Goal: Contribute content: Add original content to the website for others to see

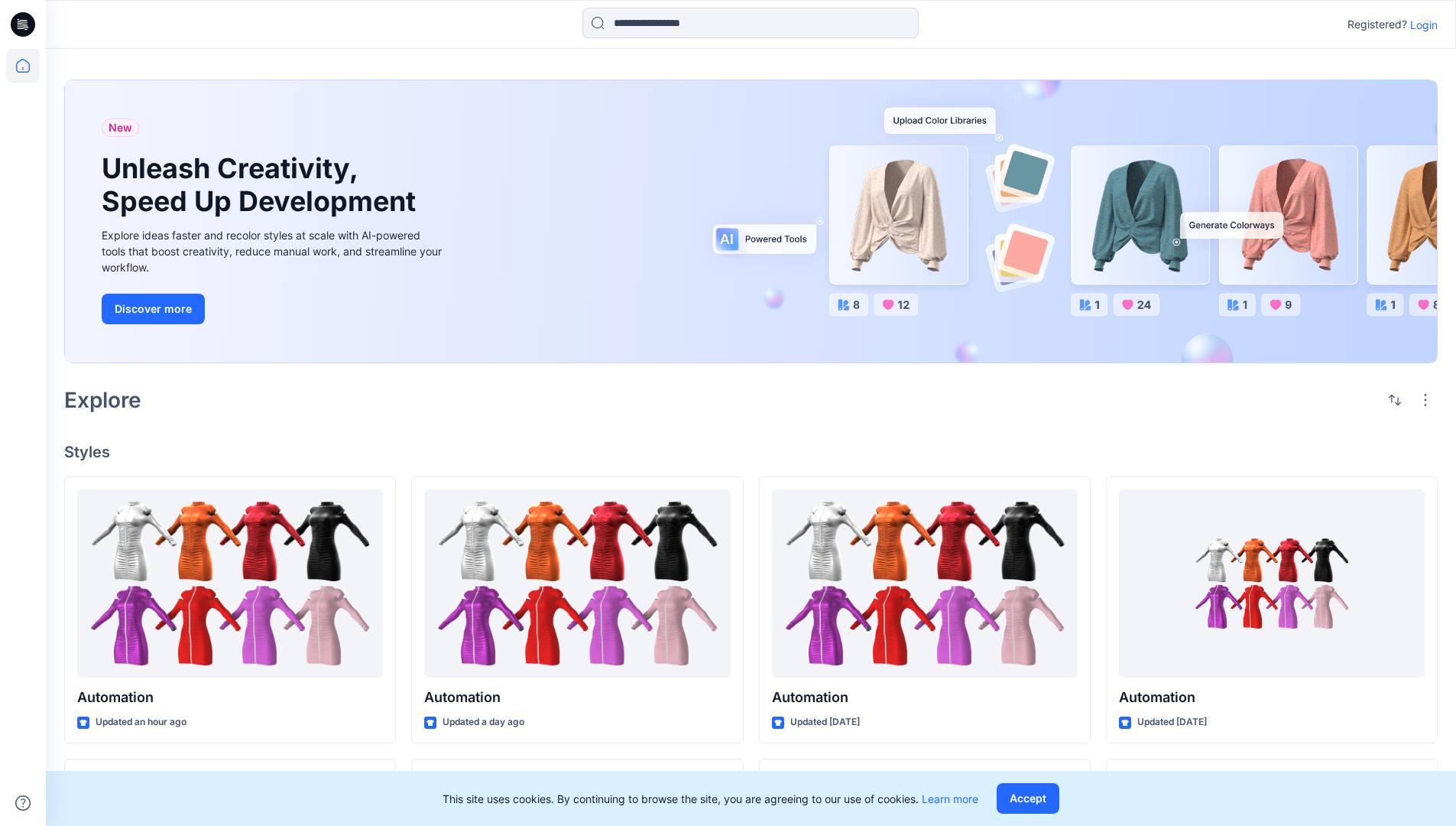
click at [1421, 25] on p "Login" at bounding box center [1424, 25] width 28 height 16
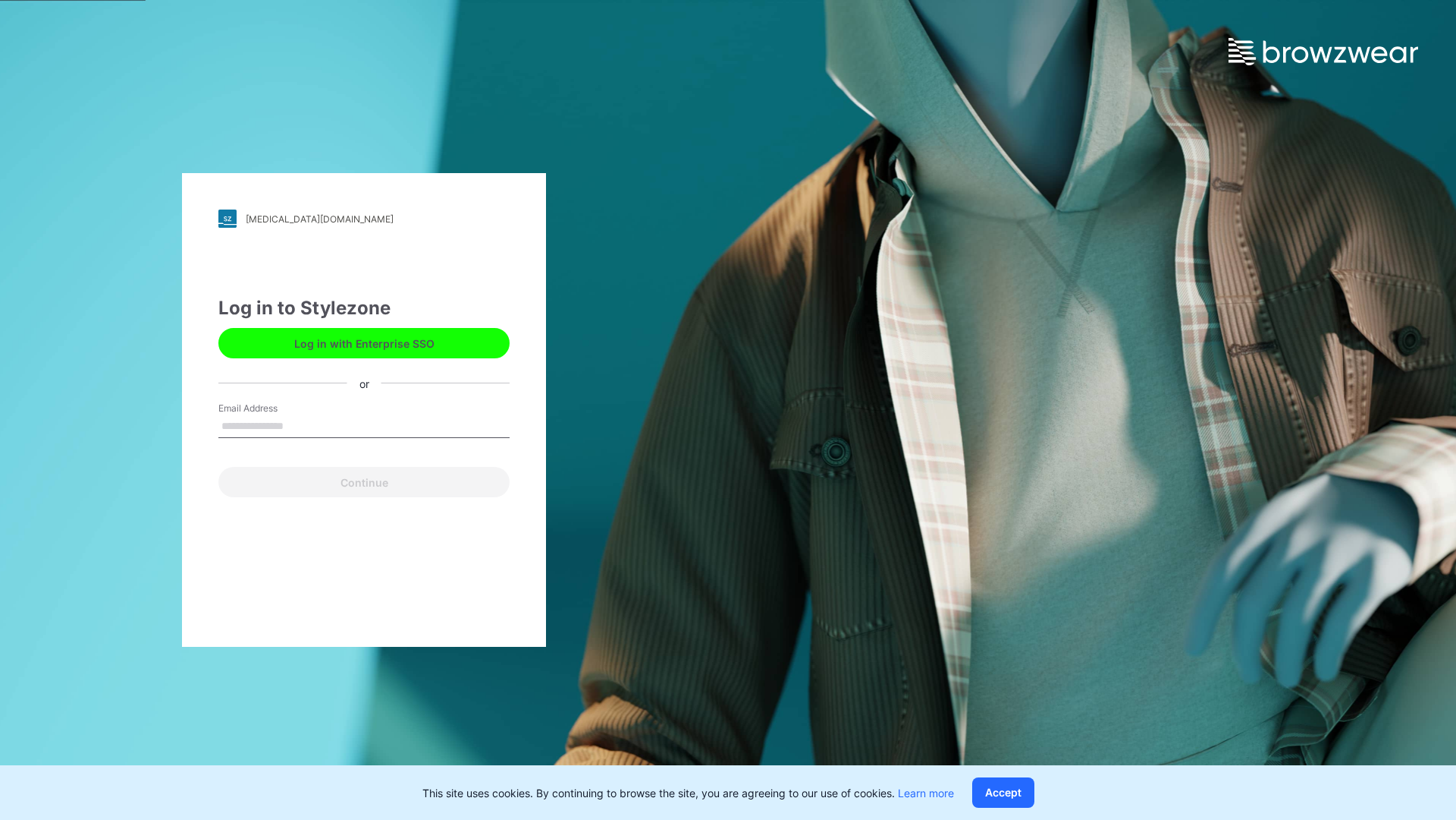
click at [300, 425] on input "Email Address" at bounding box center [364, 427] width 291 height 23
type input "**********"
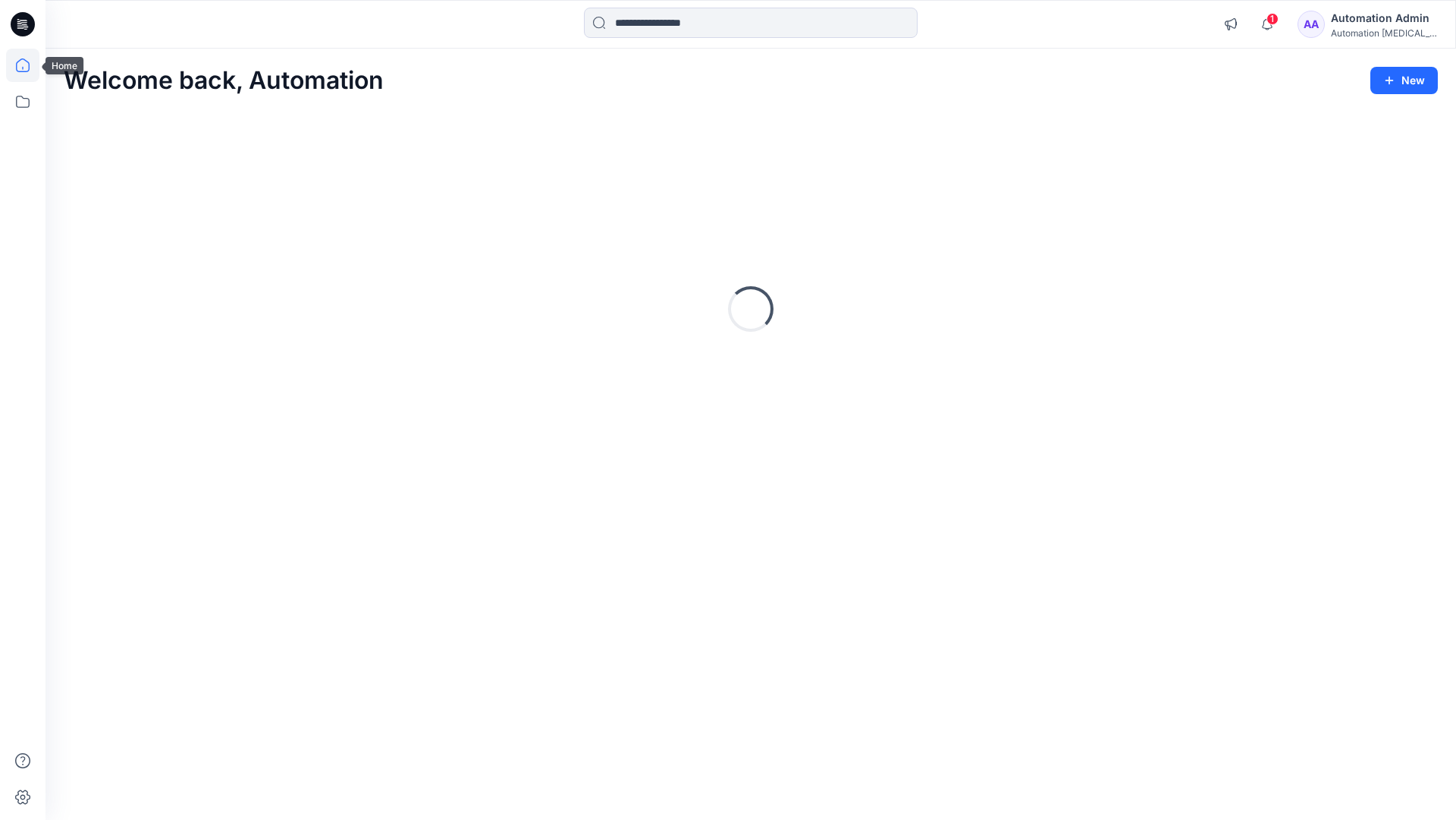
click at [28, 65] on icon at bounding box center [23, 65] width 14 height 14
click at [1391, 72] on button "New" at bounding box center [1404, 81] width 68 height 28
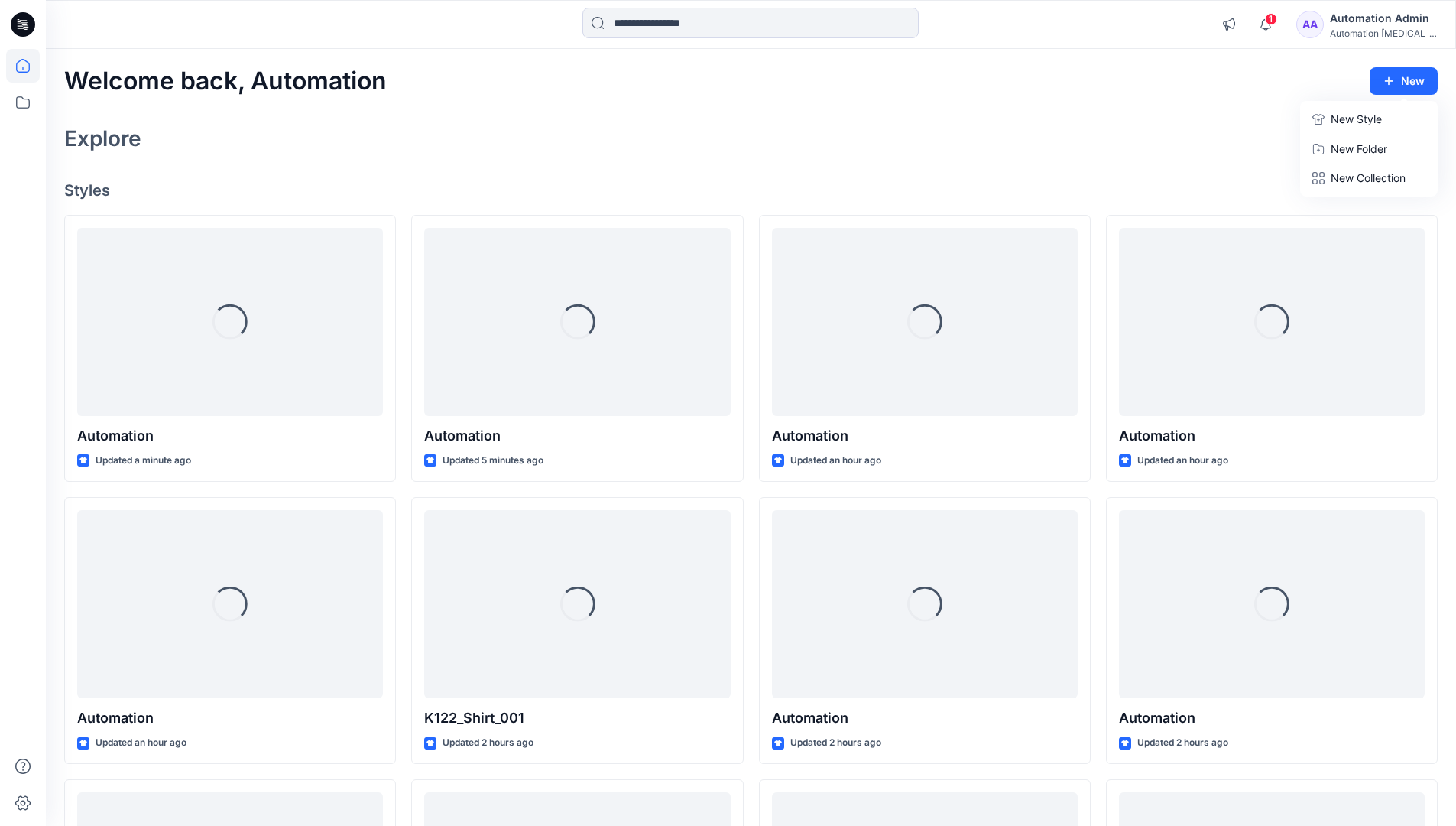
click at [1354, 118] on p "New Style" at bounding box center [1357, 119] width 51 height 18
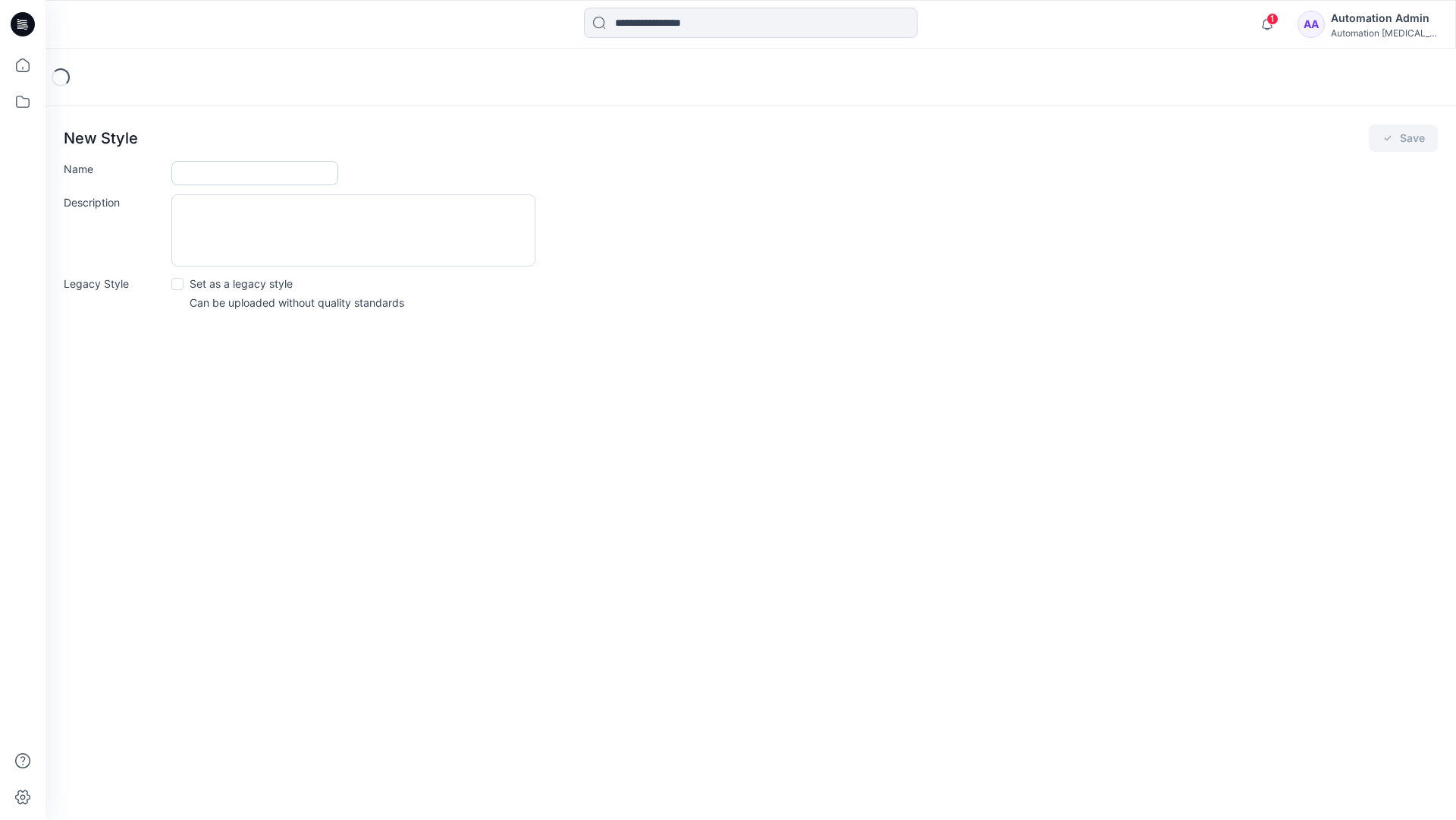
click at [212, 176] on input "Name" at bounding box center [255, 173] width 167 height 24
type input "**********"
click at [1397, 141] on button "Save" at bounding box center [1403, 138] width 69 height 28
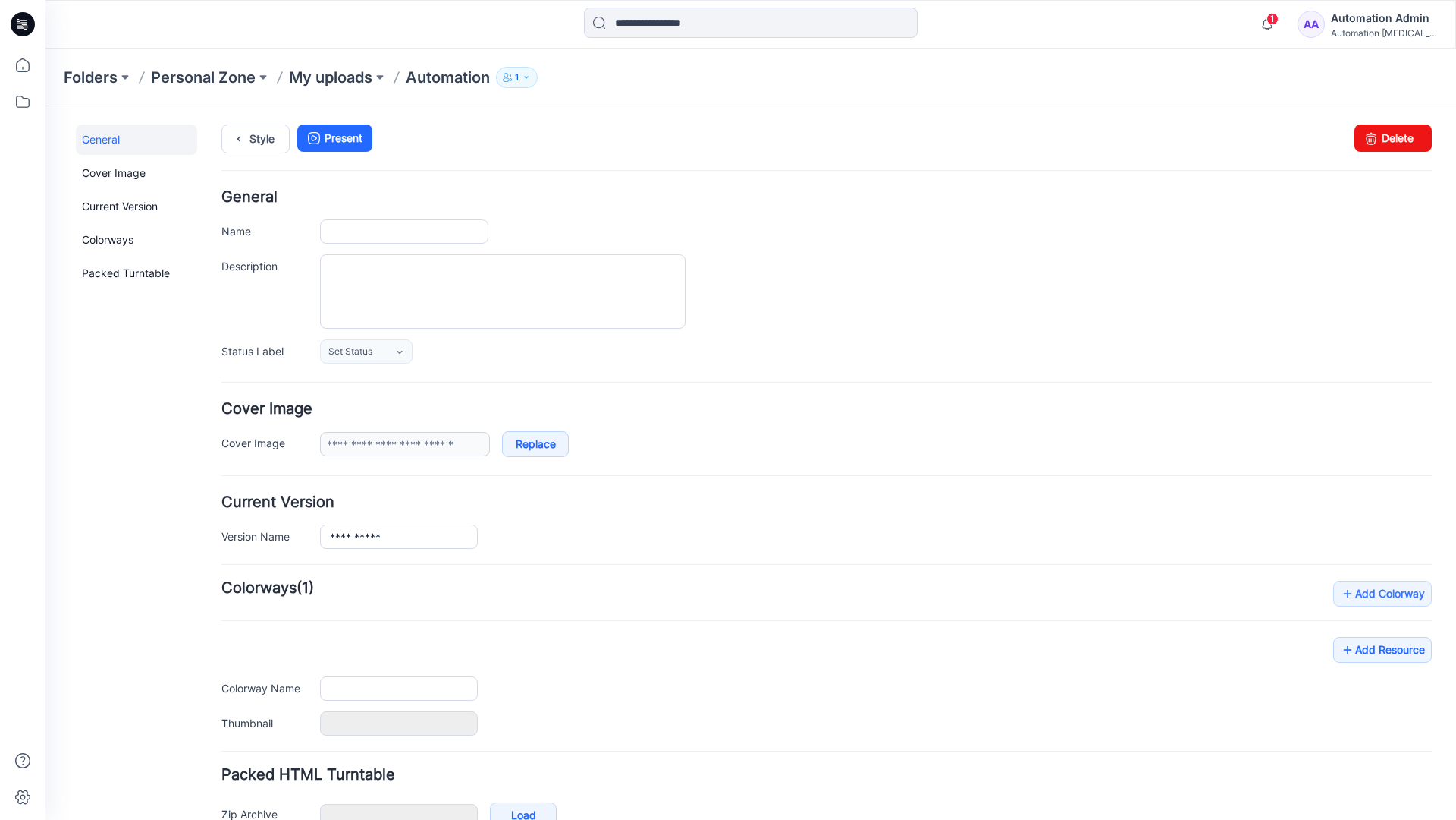
type input "**********"
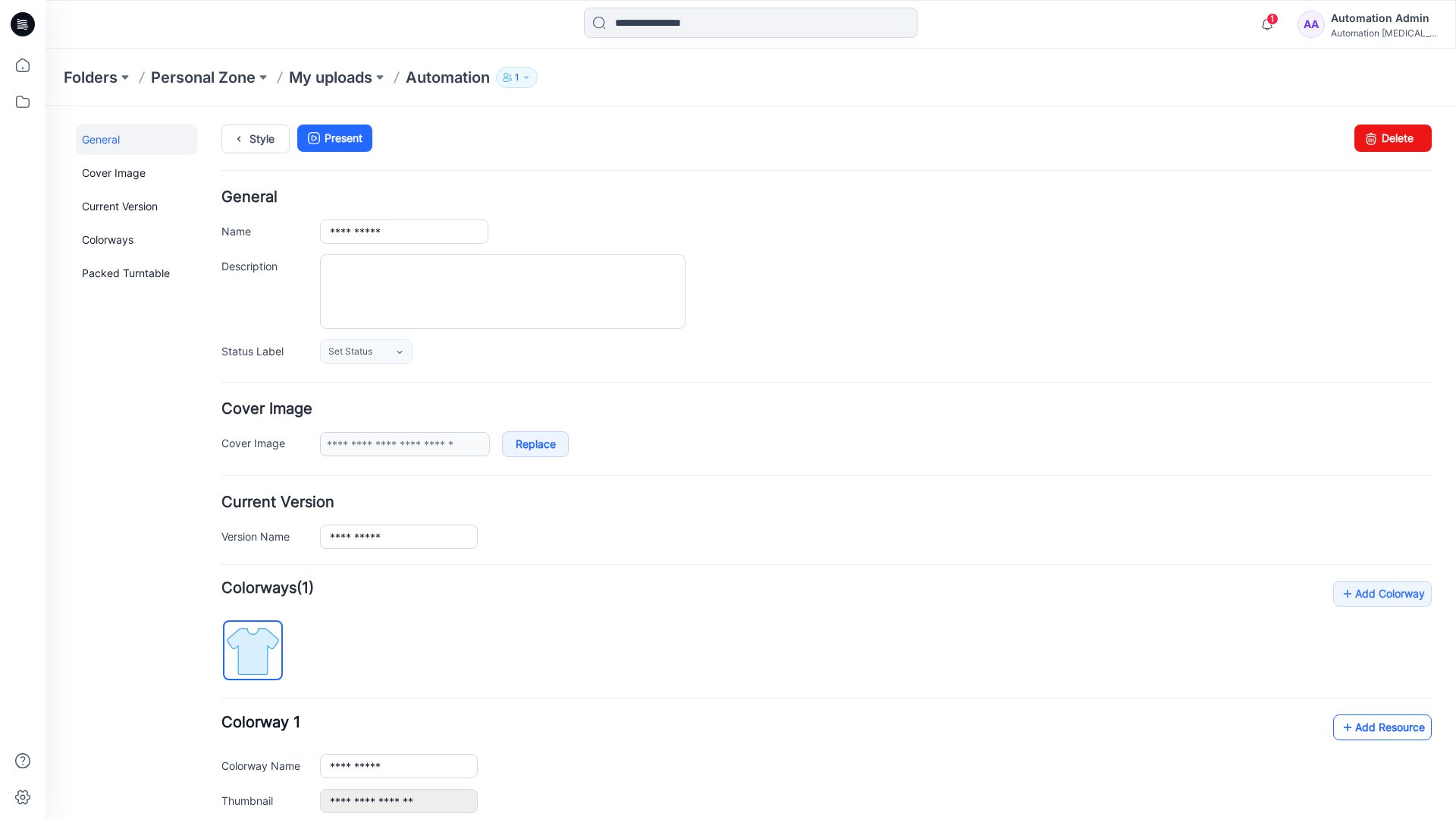
click at [1371, 726] on link "Add Resource" at bounding box center [1382, 727] width 98 height 26
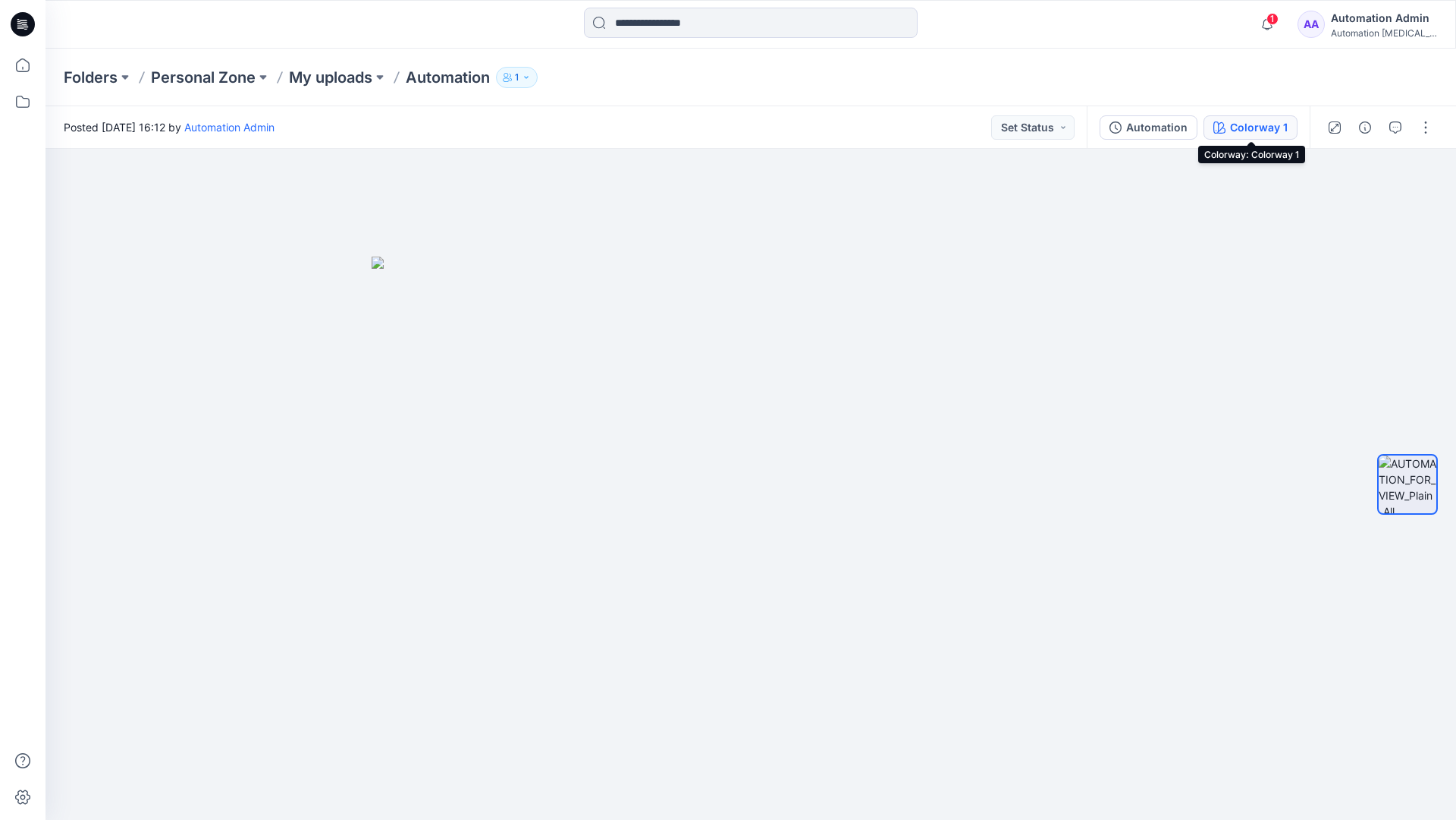
click at [1229, 129] on button "Colorway 1" at bounding box center [1251, 128] width 94 height 24
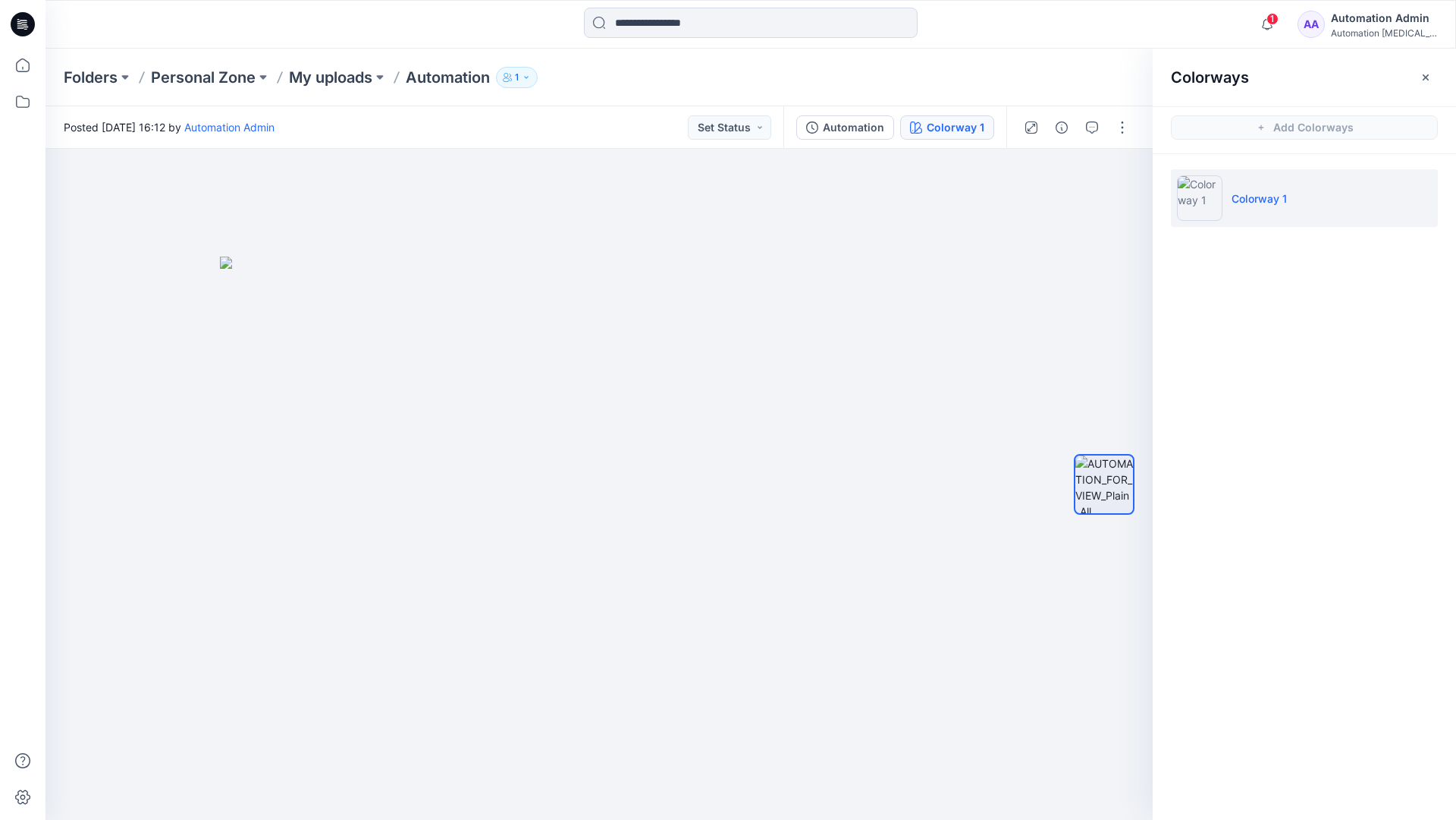
click at [1306, 201] on li "Colorway 1" at bounding box center [1305, 198] width 267 height 58
click at [1433, 74] on button "button" at bounding box center [1426, 77] width 24 height 24
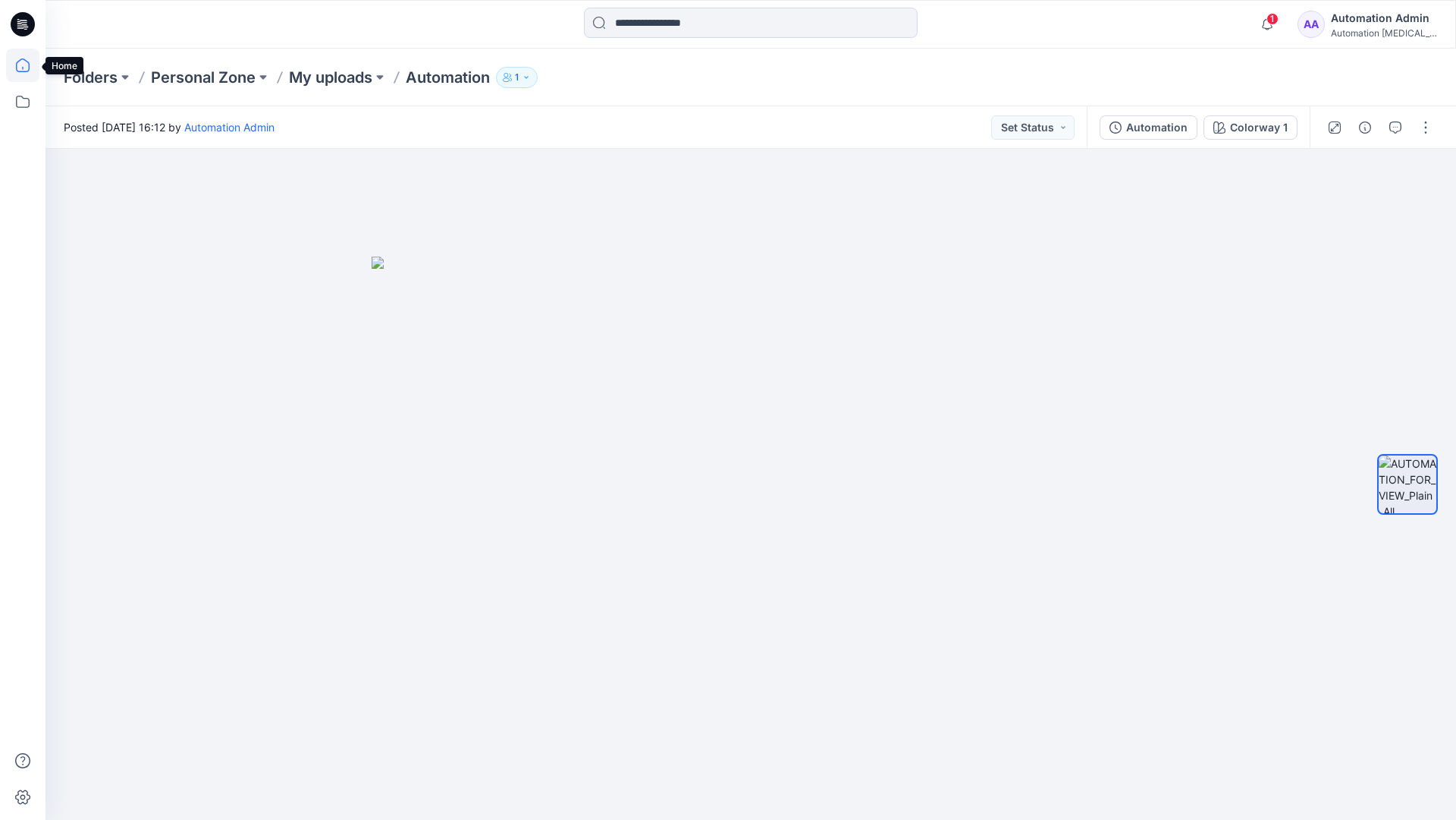
click at [26, 65] on icon at bounding box center [22, 65] width 33 height 33
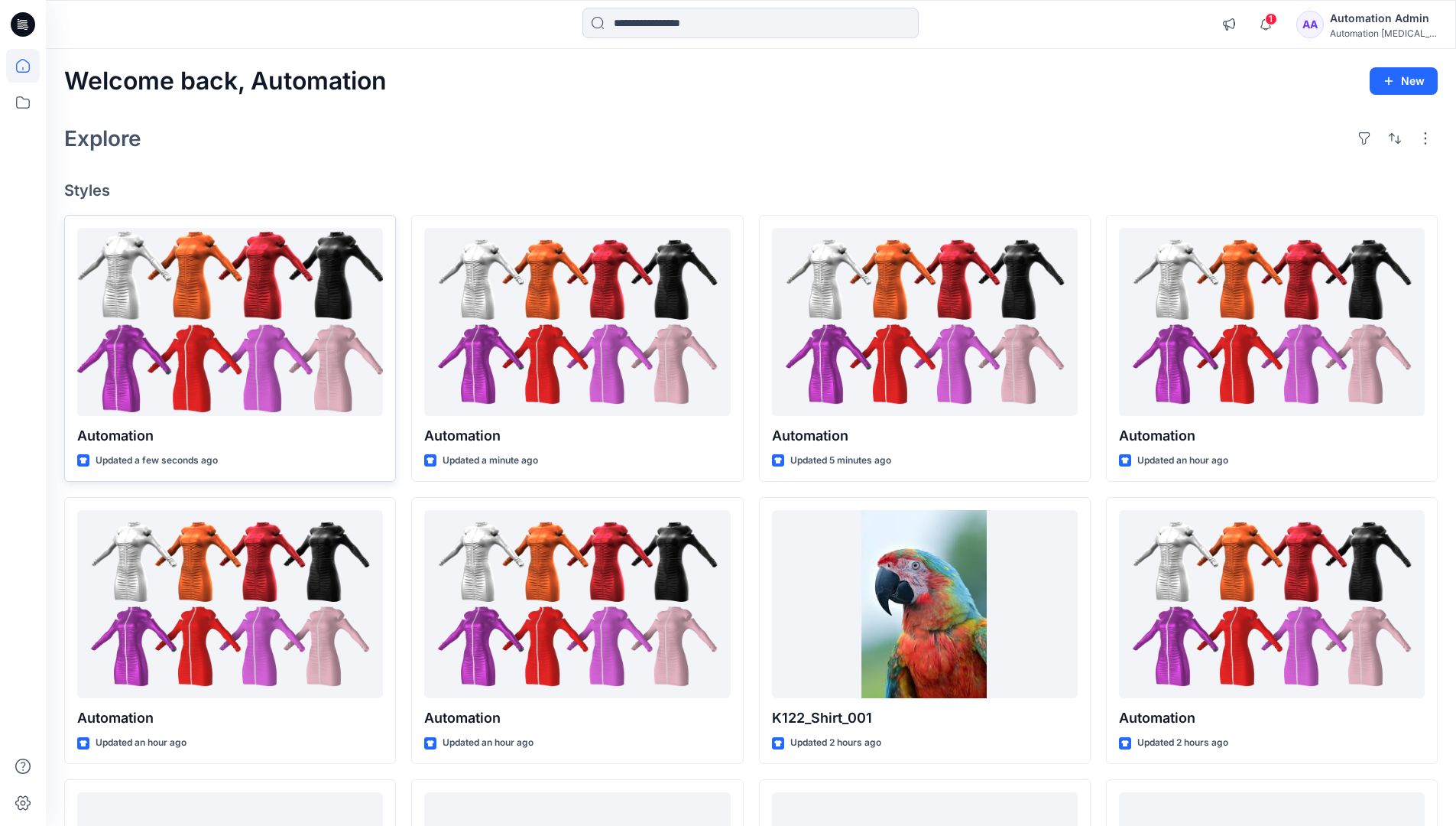
click at [276, 323] on div at bounding box center [230, 322] width 306 height 189
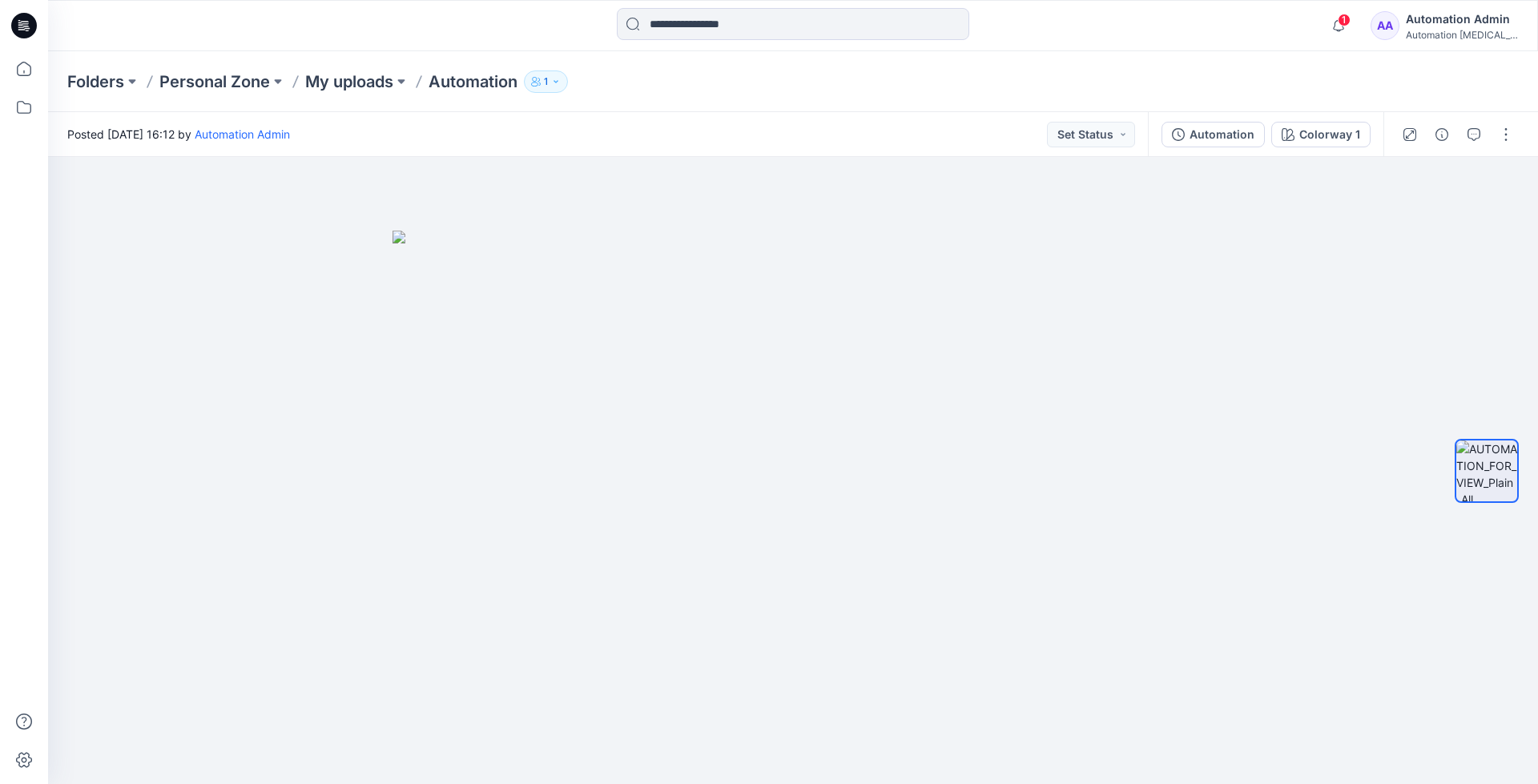
click at [1258, 64] on div "Folders Personal Zone My uploads Automation 1" at bounding box center [793, 82] width 1490 height 61
click at [1461, 20] on div "Automation Admin" at bounding box center [1462, 19] width 112 height 19
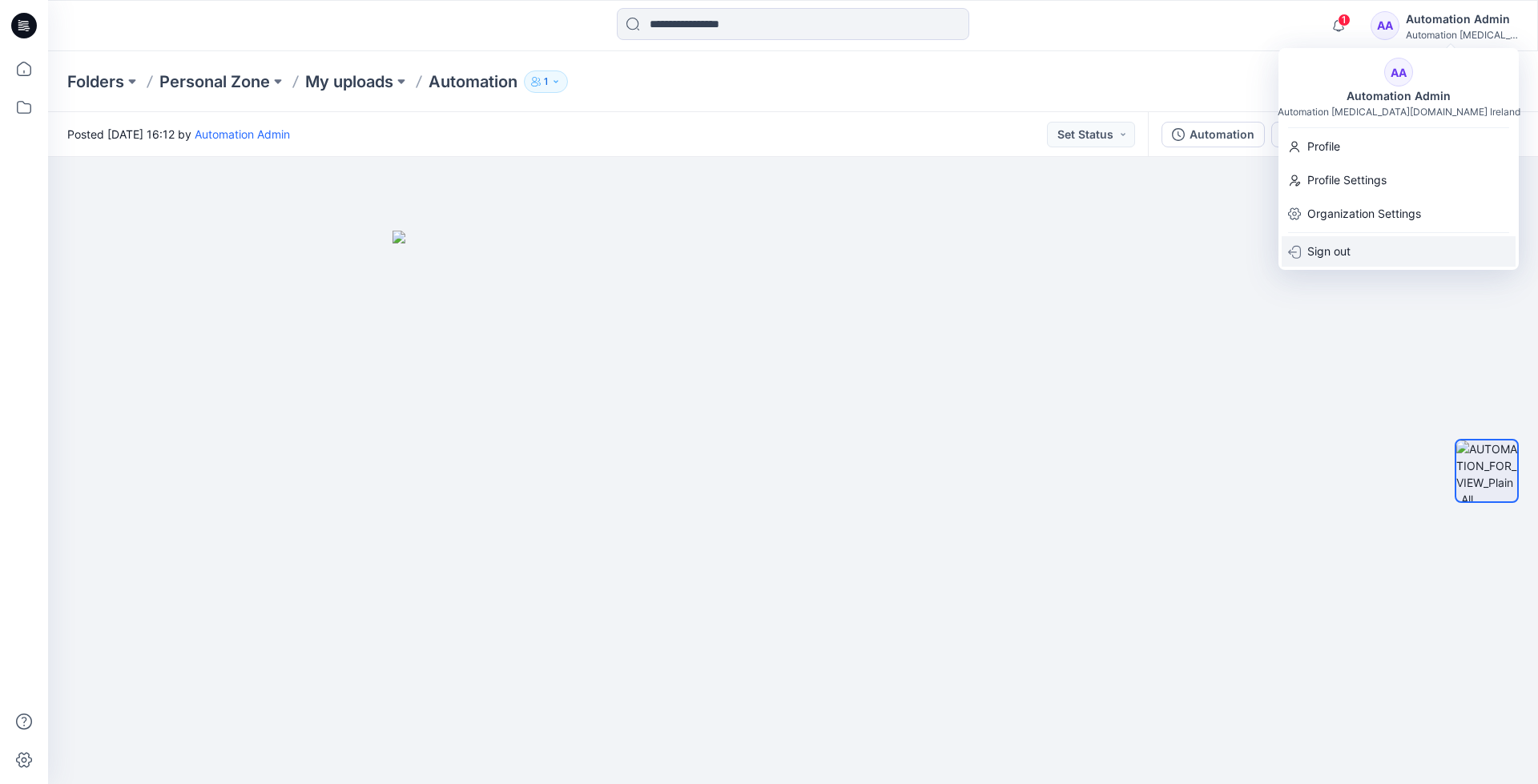
click at [1362, 248] on div "Sign out" at bounding box center [1399, 251] width 234 height 30
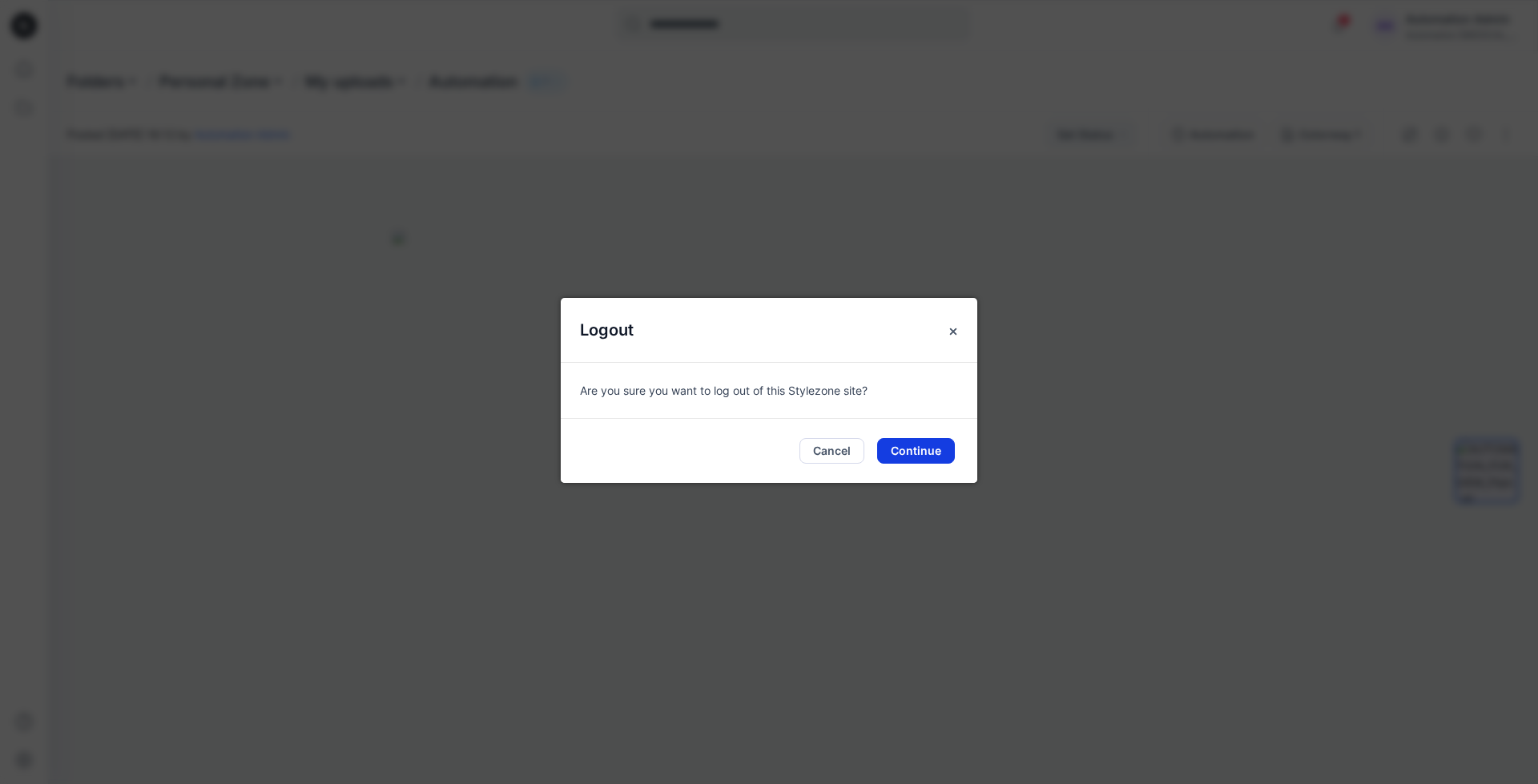
click at [922, 447] on button "Continue" at bounding box center [916, 451] width 77 height 26
